Goal: Navigation & Orientation: Understand site structure

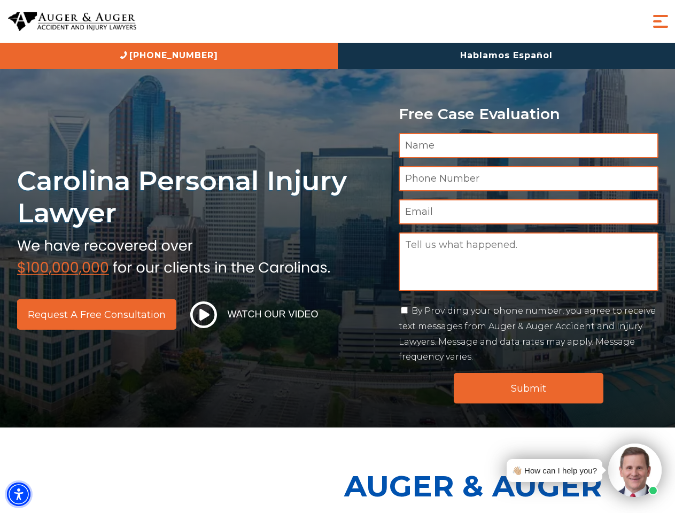
click at [19, 494] on img "Accessibility Menu" at bounding box center [19, 494] width 24 height 24
